Goal: Find specific page/section

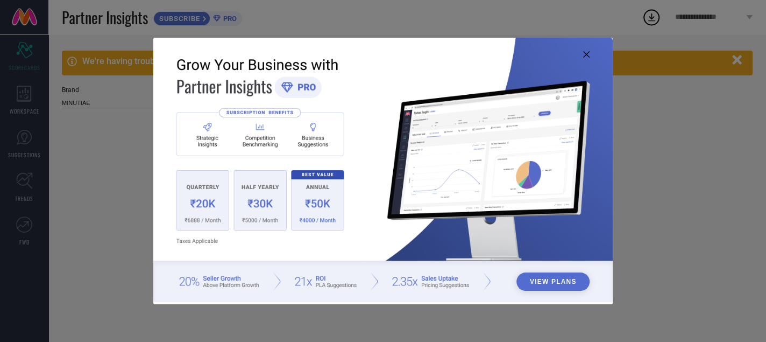
type input "All"
click at [588, 54] on icon at bounding box center [586, 54] width 6 height 6
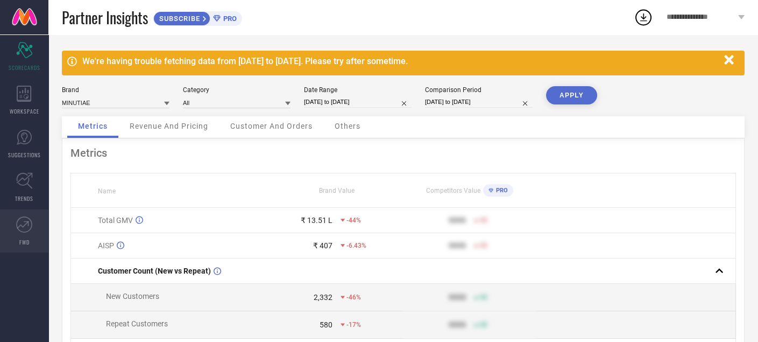
click at [27, 235] on link "FWD" at bounding box center [24, 230] width 48 height 43
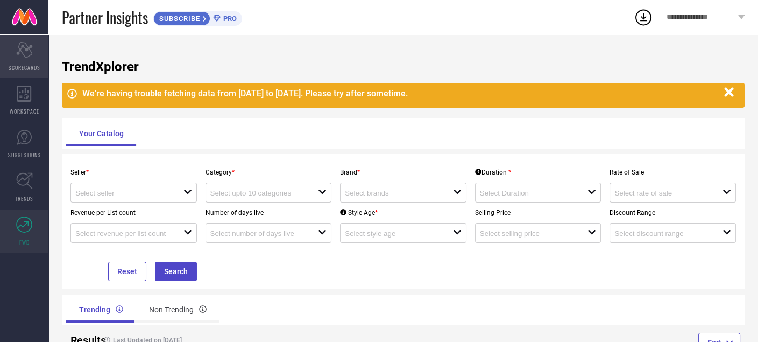
click at [18, 64] on span "SCORECARDS" at bounding box center [25, 67] width 32 height 8
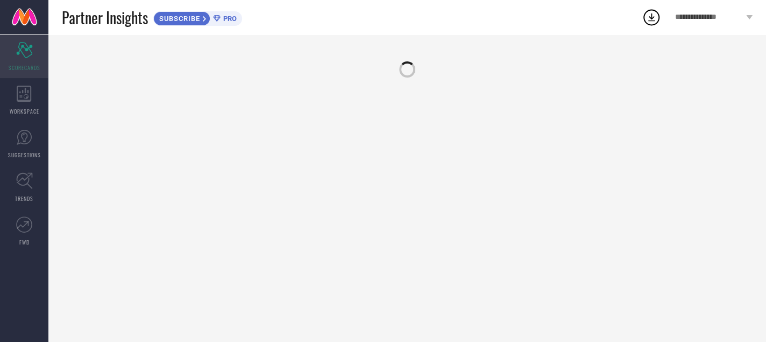
click at [18, 64] on span "SCORECARDS" at bounding box center [25, 67] width 32 height 8
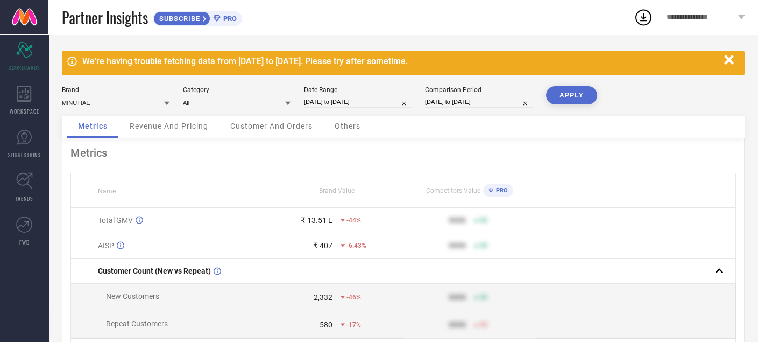
click at [741, 15] on div "**********" at bounding box center [705, 17] width 105 height 34
